Goal: Task Accomplishment & Management: Use online tool/utility

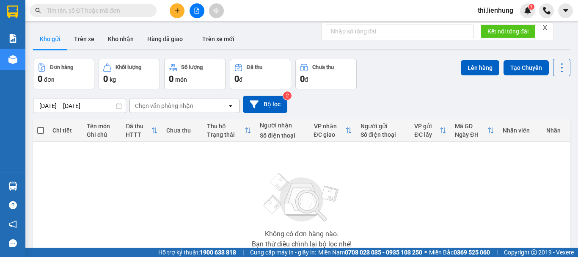
drag, startPoint x: 477, startPoint y: 8, endPoint x: 491, endPoint y: 8, distance: 14.4
click at [480, 8] on span "thi.lienhung" at bounding box center [495, 10] width 49 height 11
click at [497, 33] on li "Đăng xuất" at bounding box center [497, 26] width 54 height 14
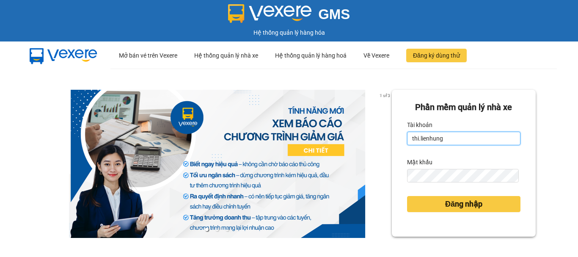
drag, startPoint x: 449, startPoint y: 137, endPoint x: 441, endPoint y: 140, distance: 9.0
click at [449, 137] on input "thi.lienhung" at bounding box center [463, 139] width 113 height 14
type input "giang.lienhung"
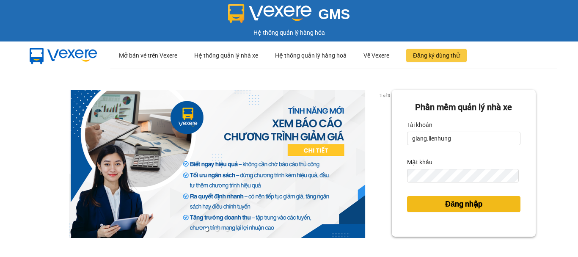
click at [468, 202] on span "Đăng nhập" at bounding box center [463, 204] width 37 height 12
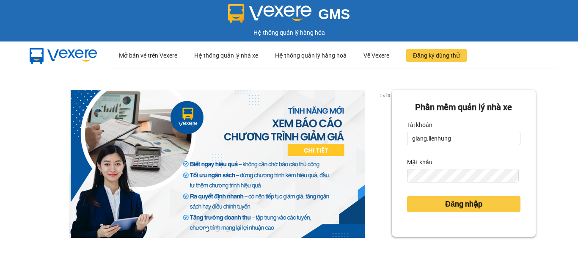
click at [437, 212] on div "Đăng nhập" at bounding box center [463, 203] width 113 height 23
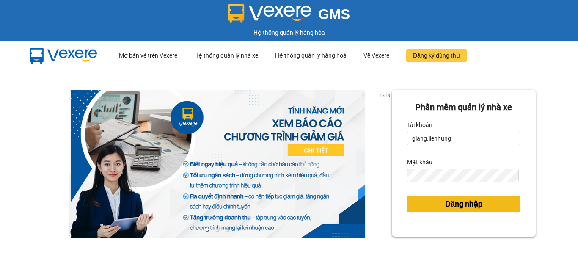
click at [445, 206] on span "Đăng nhập" at bounding box center [463, 204] width 37 height 12
click at [451, 204] on span "Đăng nhập" at bounding box center [463, 204] width 37 height 12
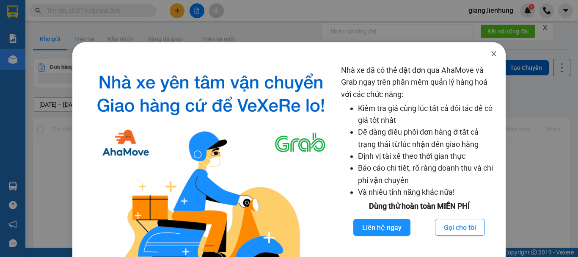
click at [491, 53] on icon "close" at bounding box center [493, 53] width 7 height 7
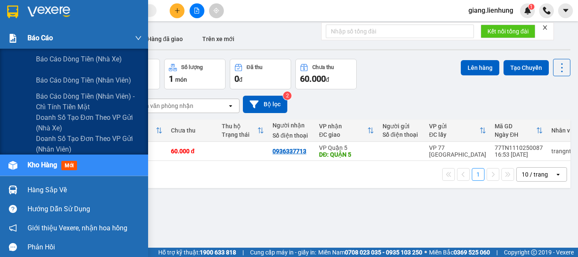
click at [53, 38] on div "Báo cáo" at bounding box center [84, 37] width 114 height 21
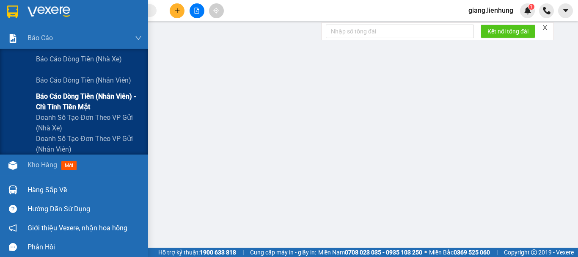
click at [74, 110] on span "Báo cáo dòng tiền (nhân viên) - chỉ tính tiền mặt" at bounding box center [89, 101] width 106 height 21
